Goal: Book appointment/travel/reservation

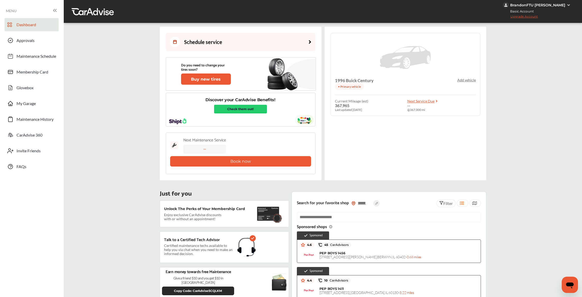
click at [217, 40] on div "Schedule service" at bounding box center [196, 42] width 52 height 10
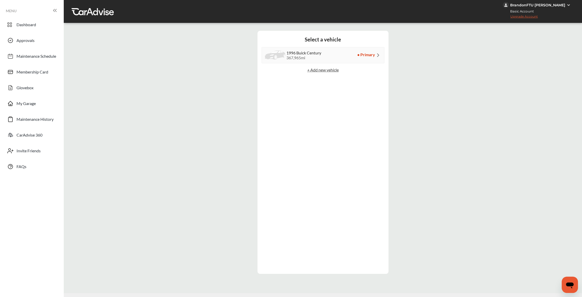
click at [332, 51] on div "1996 Buick Century 367,965 mi • Primary" at bounding box center [323, 55] width 123 height 16
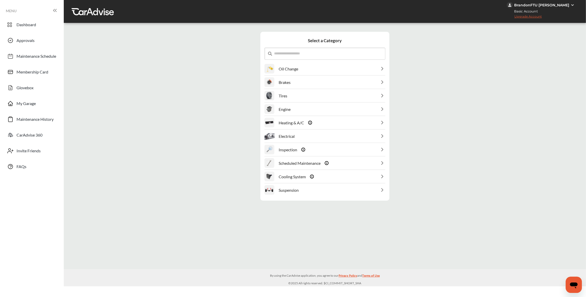
click at [320, 63] on div "Oil Change" at bounding box center [324, 68] width 121 height 13
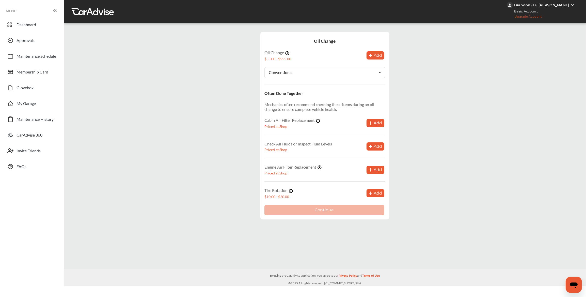
click at [373, 52] on button "Add" at bounding box center [376, 55] width 18 height 8
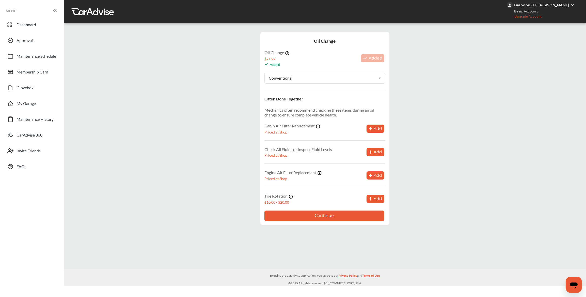
click at [325, 216] on button "Continue" at bounding box center [324, 215] width 120 height 10
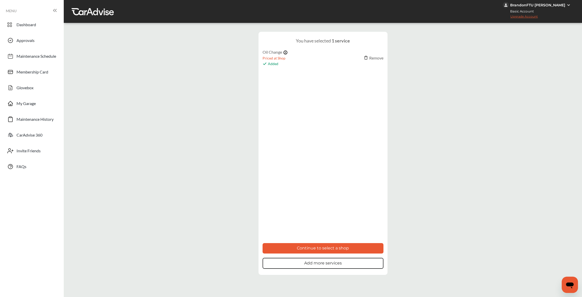
click at [316, 246] on button "Continue to select a shop" at bounding box center [323, 248] width 121 height 10
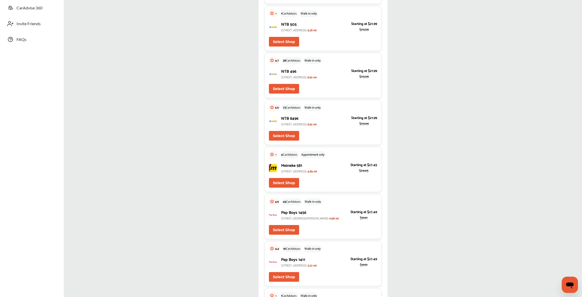
scroll to position [152, 0]
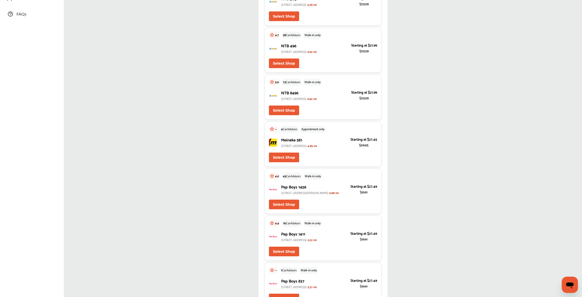
click at [283, 162] on button "Select Shop" at bounding box center [284, 157] width 30 height 10
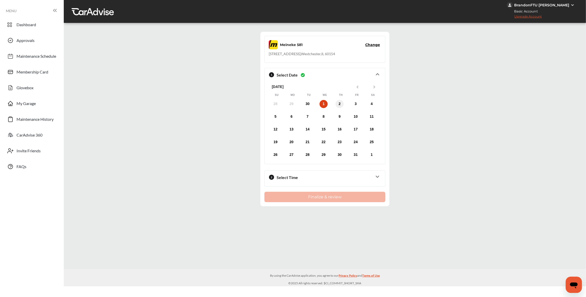
click at [340, 105] on div "2" at bounding box center [340, 104] width 8 height 8
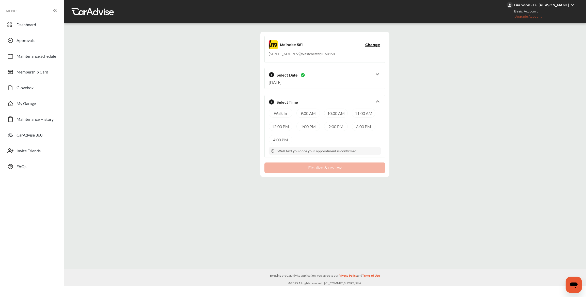
click at [310, 112] on div "9:00 AM" at bounding box center [308, 112] width 24 height 9
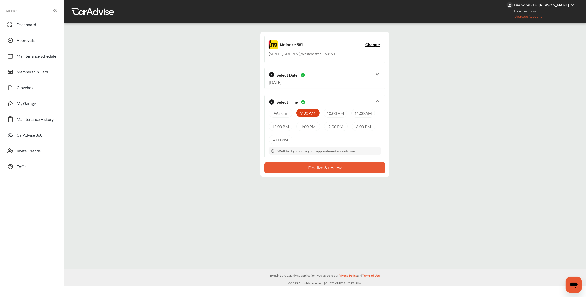
click at [313, 165] on button "Finalize & review" at bounding box center [324, 167] width 121 height 10
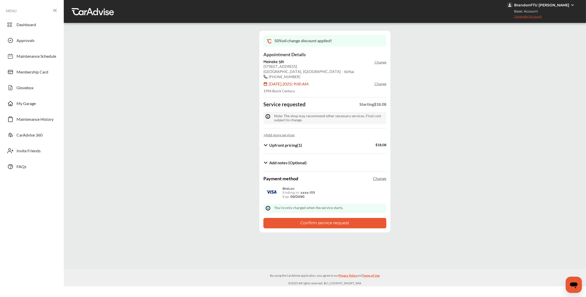
click at [304, 225] on button "Confirm service request" at bounding box center [324, 223] width 123 height 10
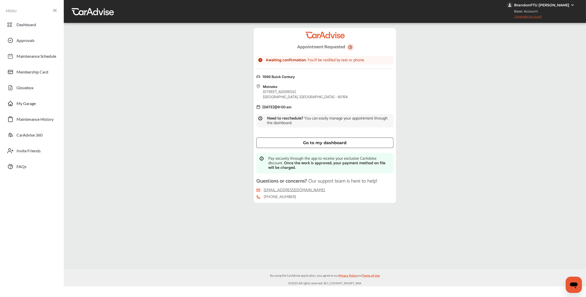
click at [316, 142] on div "Go to my dashboard" at bounding box center [324, 143] width 125 height 4
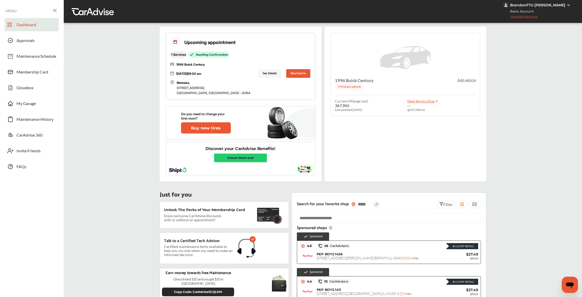
click at [293, 73] on button "Reschedule" at bounding box center [298, 73] width 24 height 9
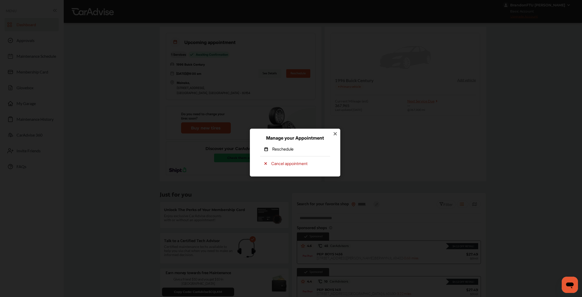
click at [297, 164] on p "Cancel appointment" at bounding box center [289, 164] width 36 height 6
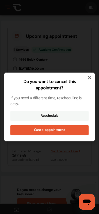
click at [90, 76] on icon at bounding box center [89, 77] width 5 height 5
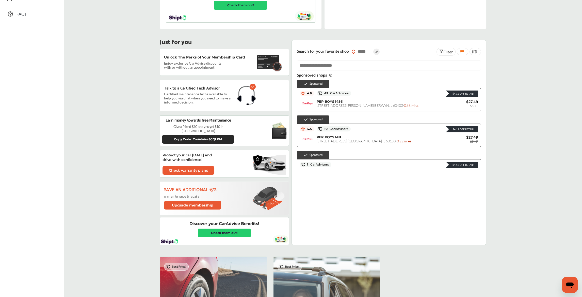
scroll to position [127, 0]
